Goal: Transaction & Acquisition: Purchase product/service

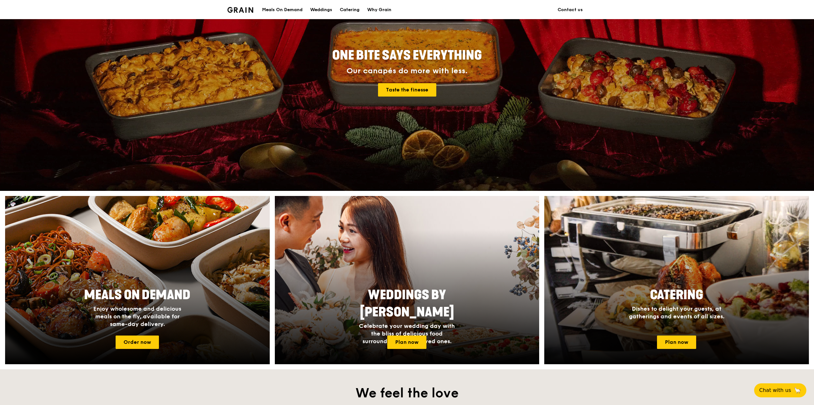
scroll to position [96, 0]
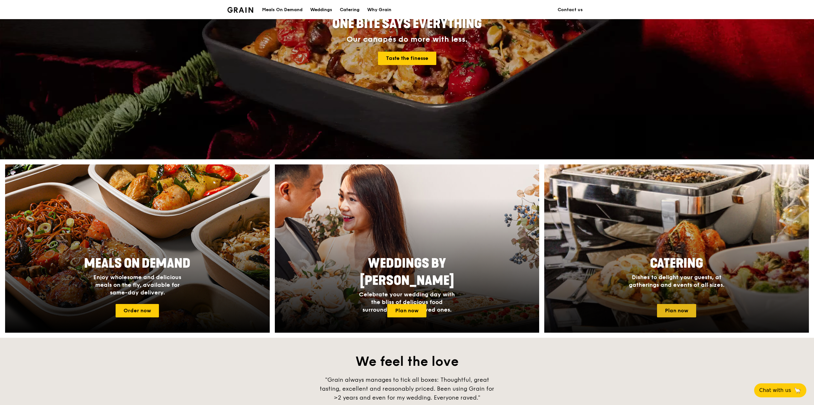
click at [680, 310] on link "Plan now" at bounding box center [676, 310] width 39 height 13
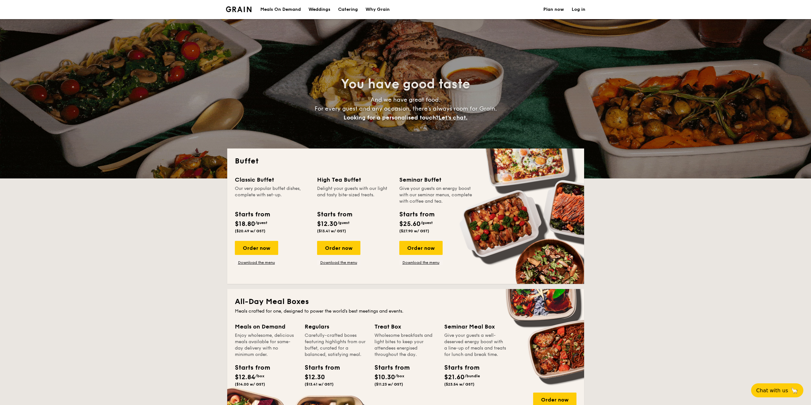
select select
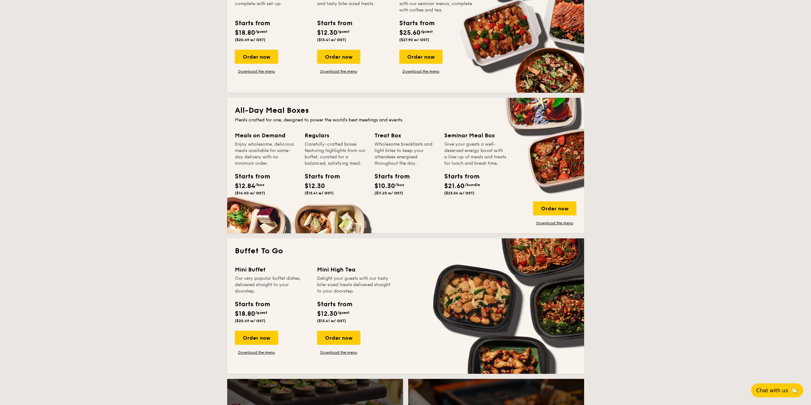
scroll to position [96, 0]
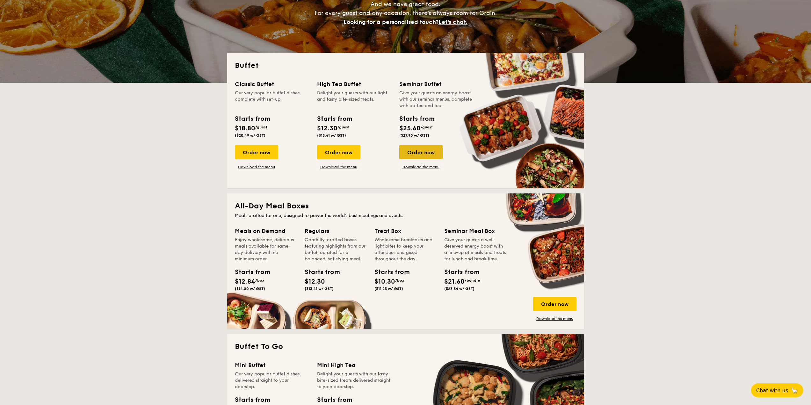
click at [422, 150] on div "Order now" at bounding box center [420, 152] width 43 height 14
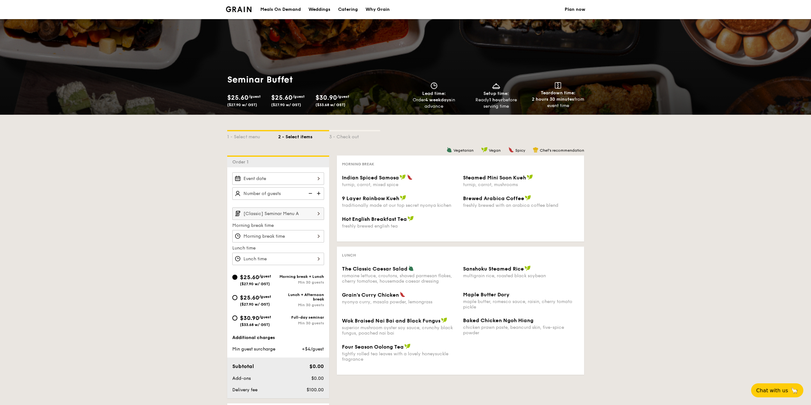
select select
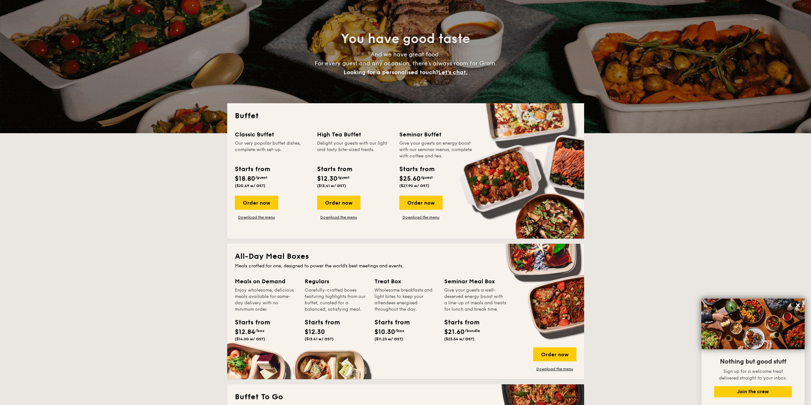
scroll to position [45, 0]
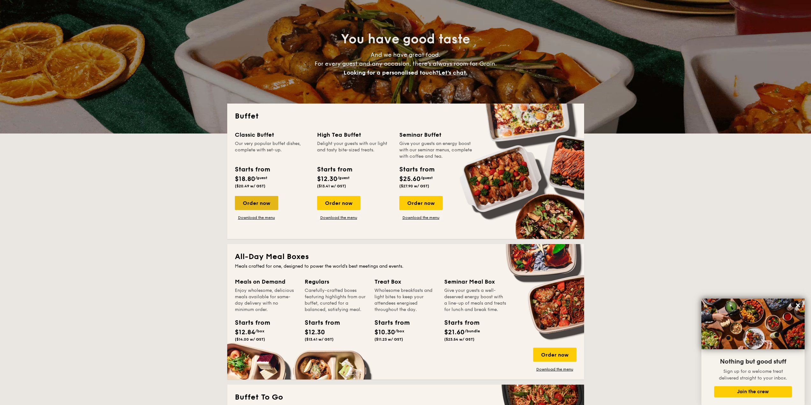
click at [271, 204] on div "Order now" at bounding box center [256, 203] width 43 height 14
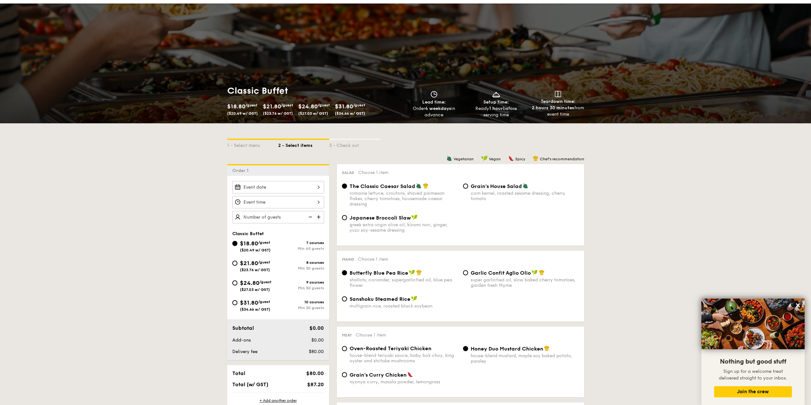
scroll to position [64, 0]
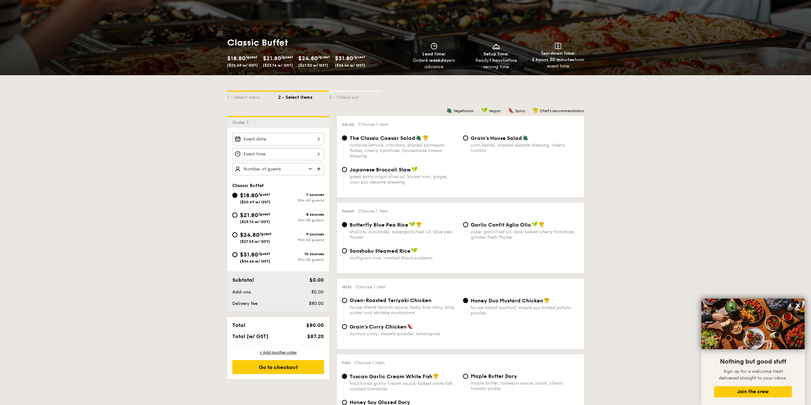
click at [235, 256] on input "$31.80 /guest ($34.66 w/ GST) 10 courses Min 30 guests" at bounding box center [234, 254] width 5 height 5
radio input "true"
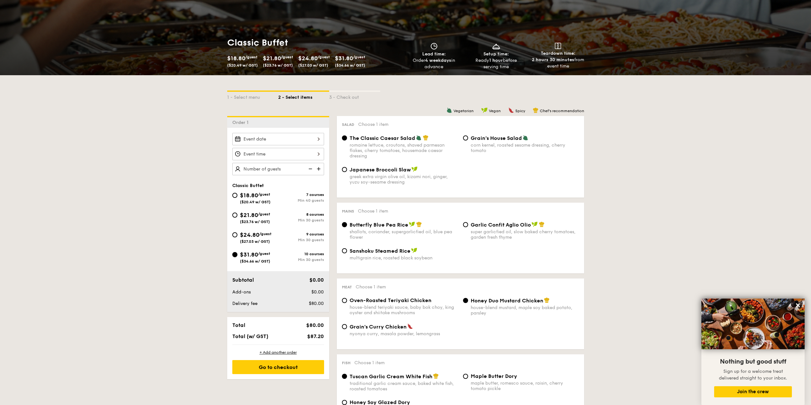
radio input "true"
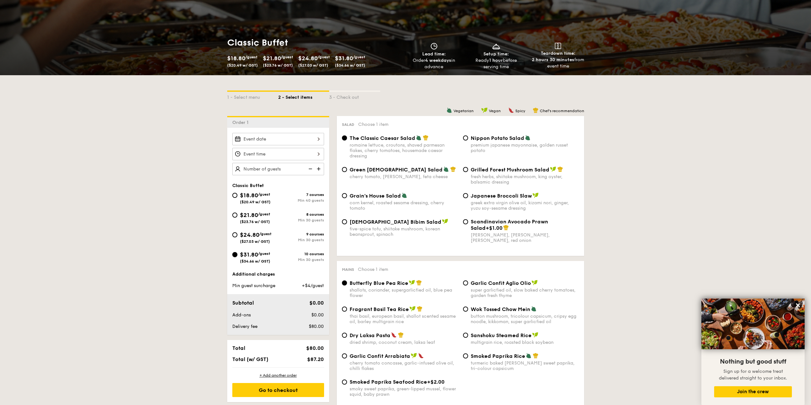
scroll to position [159, 0]
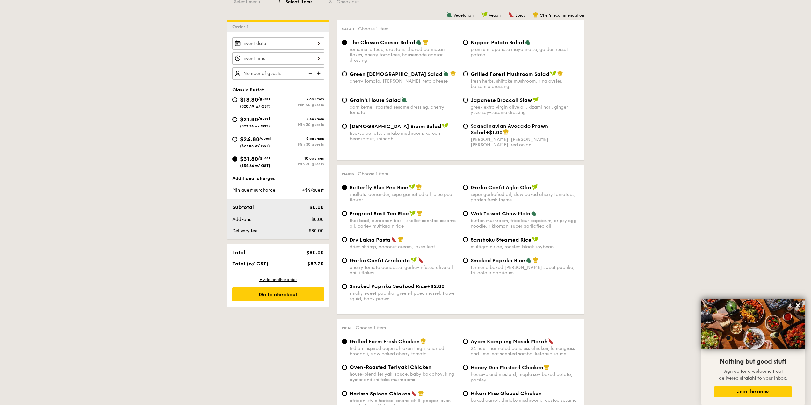
click at [307, 42] on input "Smoked Mesquite Whole Chicken brined in our in-house blend of herbs and spices,…" at bounding box center [278, 43] width 92 height 12
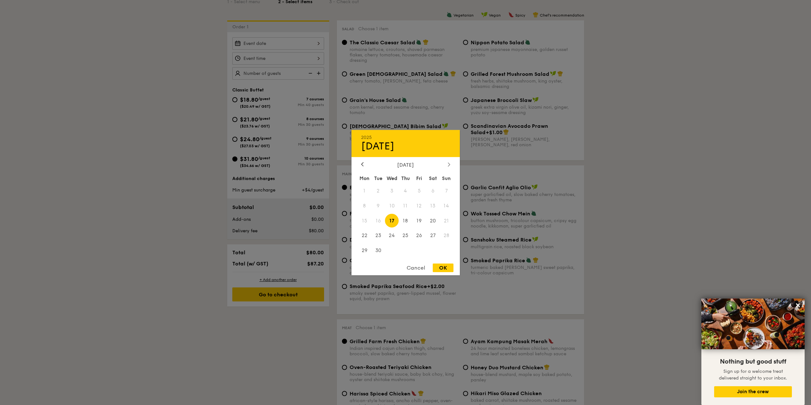
click at [451, 166] on div at bounding box center [449, 165] width 6 height 6
click at [363, 165] on icon at bounding box center [362, 165] width 2 height 4
click at [421, 251] on span "31" at bounding box center [419, 251] width 14 height 14
click at [446, 271] on div "OK" at bounding box center [443, 268] width 21 height 9
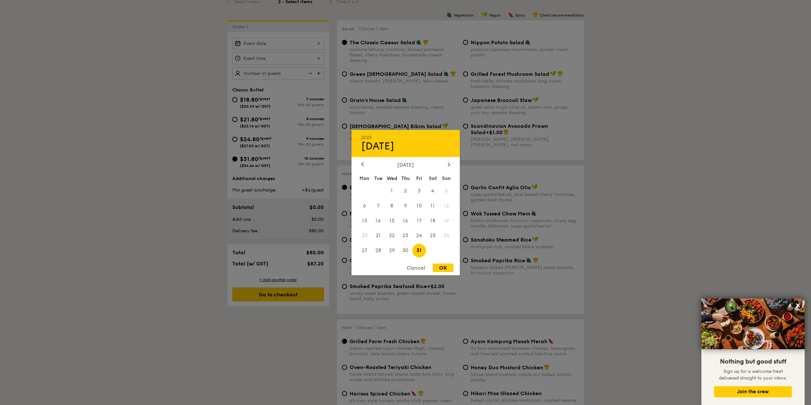
type input "Oct 31, 2025"
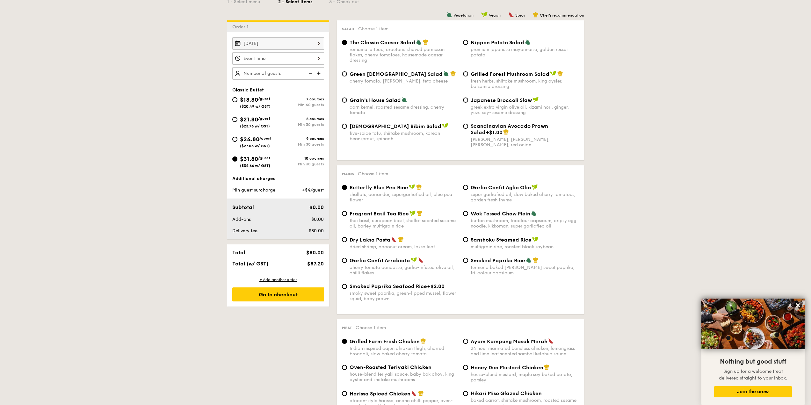
click at [312, 58] on input "Smoked Mesquite Whole Chicken brined in our in-house blend of herbs and spices,…" at bounding box center [278, 58] width 92 height 12
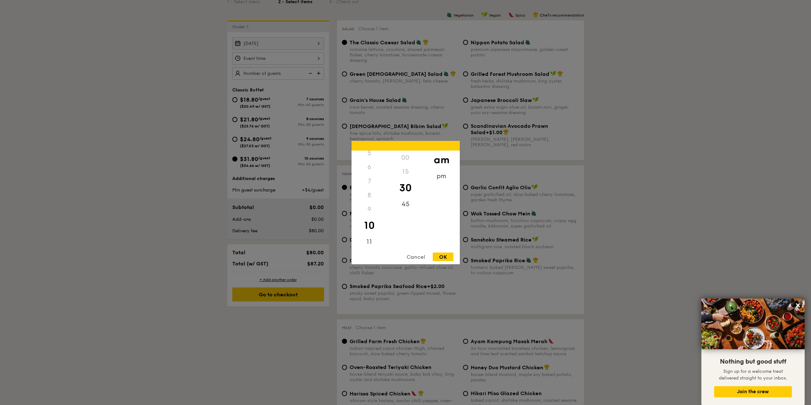
scroll to position [76, 0]
click at [367, 166] on div "6" at bounding box center [369, 166] width 36 height 14
click at [440, 178] on div "pm" at bounding box center [441, 178] width 36 height 18
click at [371, 169] on div "6" at bounding box center [369, 168] width 36 height 18
click at [439, 255] on div "OK" at bounding box center [443, 256] width 21 height 9
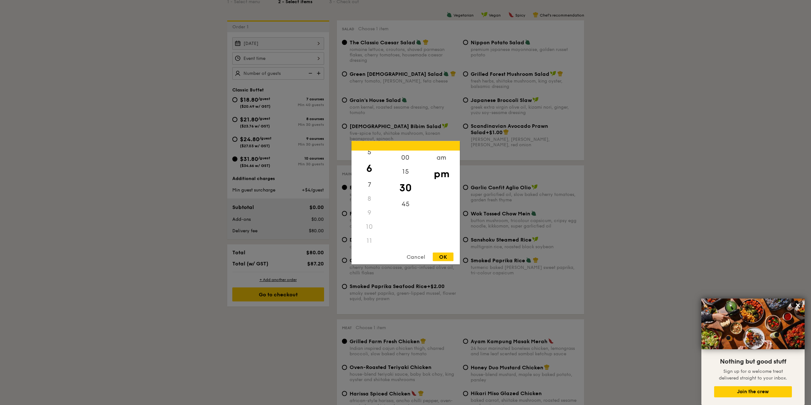
type input "6:30PM"
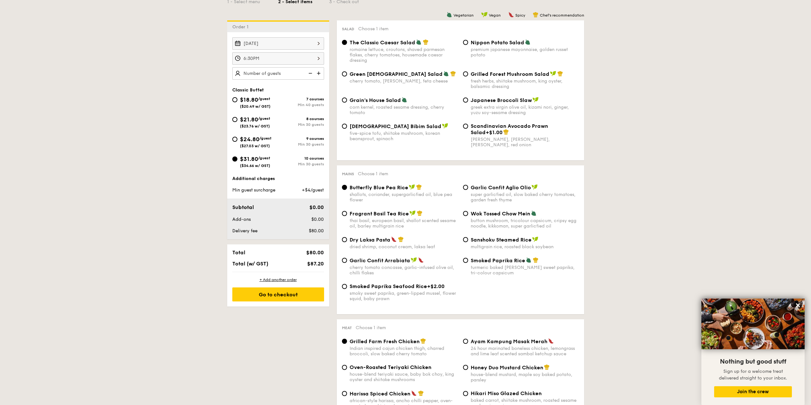
click at [292, 73] on input "text" at bounding box center [278, 73] width 92 height 12
type input "70 guests"
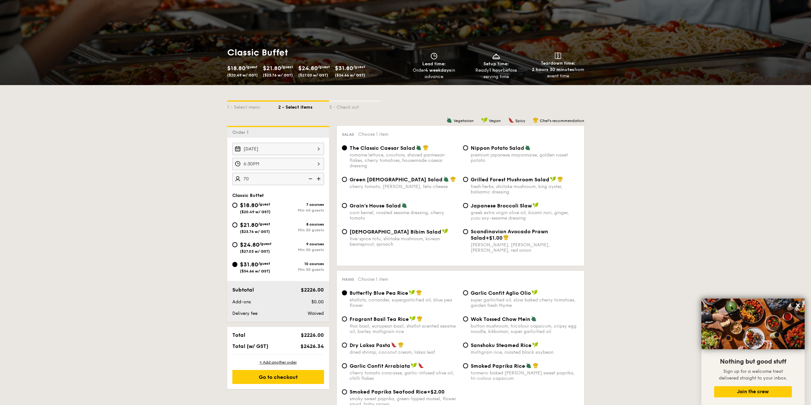
scroll to position [32, 0]
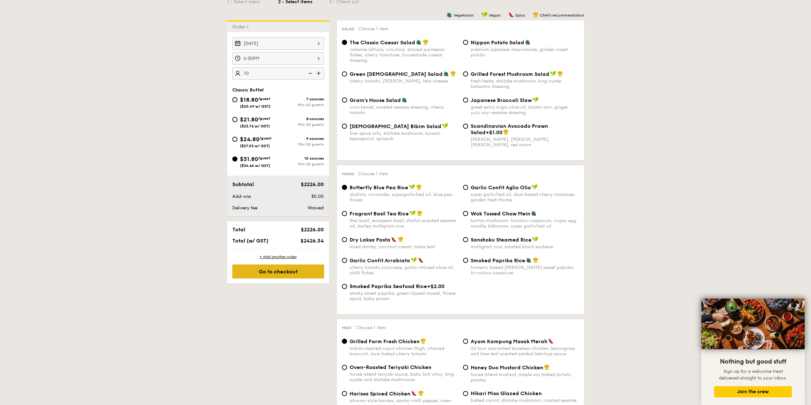
click at [272, 269] on div "Go to checkout" at bounding box center [278, 271] width 92 height 14
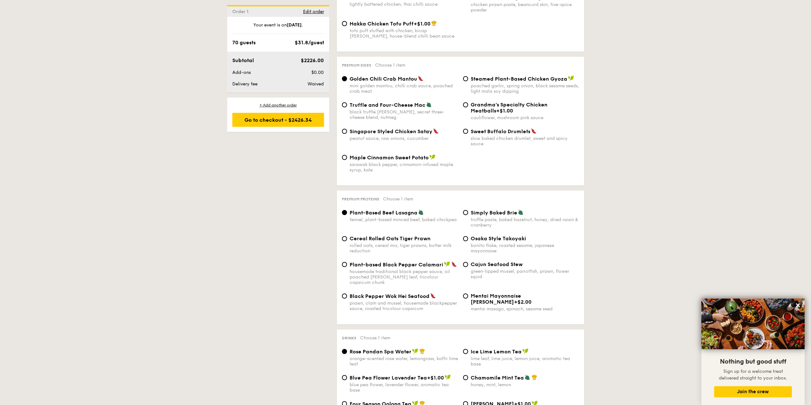
scroll to position [934, 0]
